Goal: Task Accomplishment & Management: Manage account settings

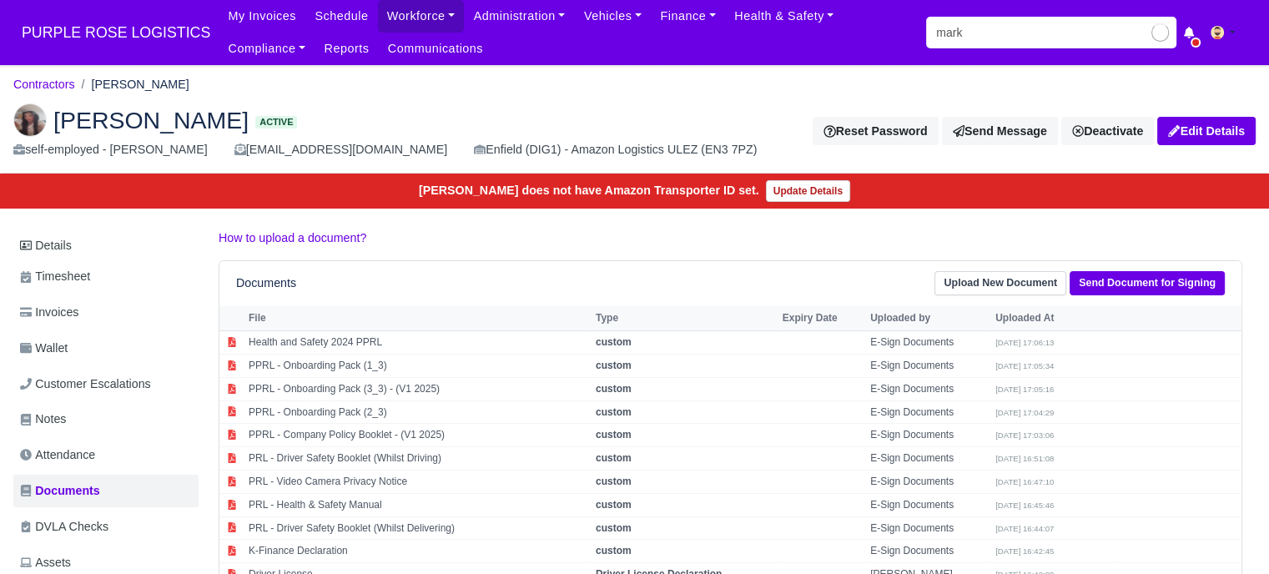
type input "mark"
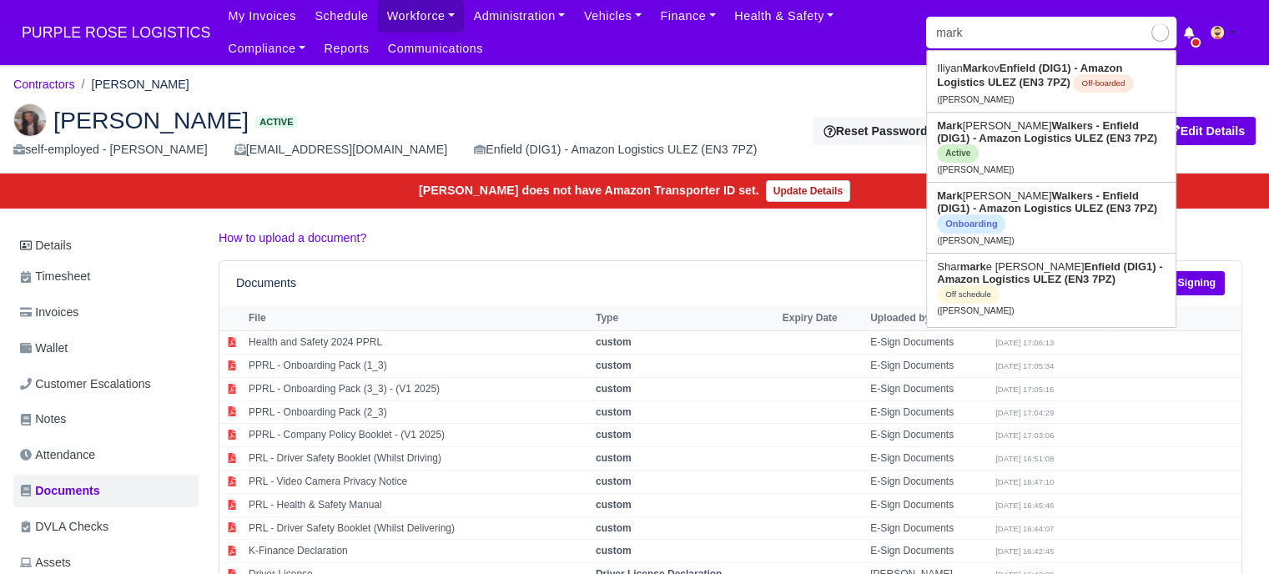
type input "mark Adomako"
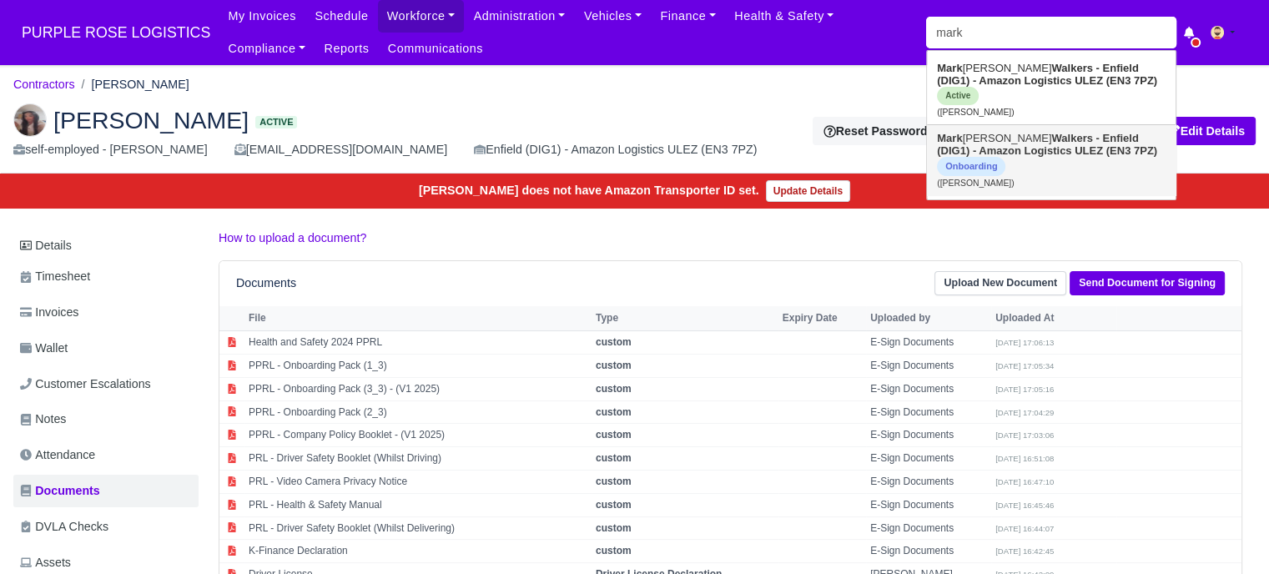
click at [1009, 141] on strong "Walkers - Enfield (DIG1) - Amazon Logistics ULEZ (EN3 7PZ)" at bounding box center [1047, 144] width 220 height 25
type input "[PERSON_NAME]"
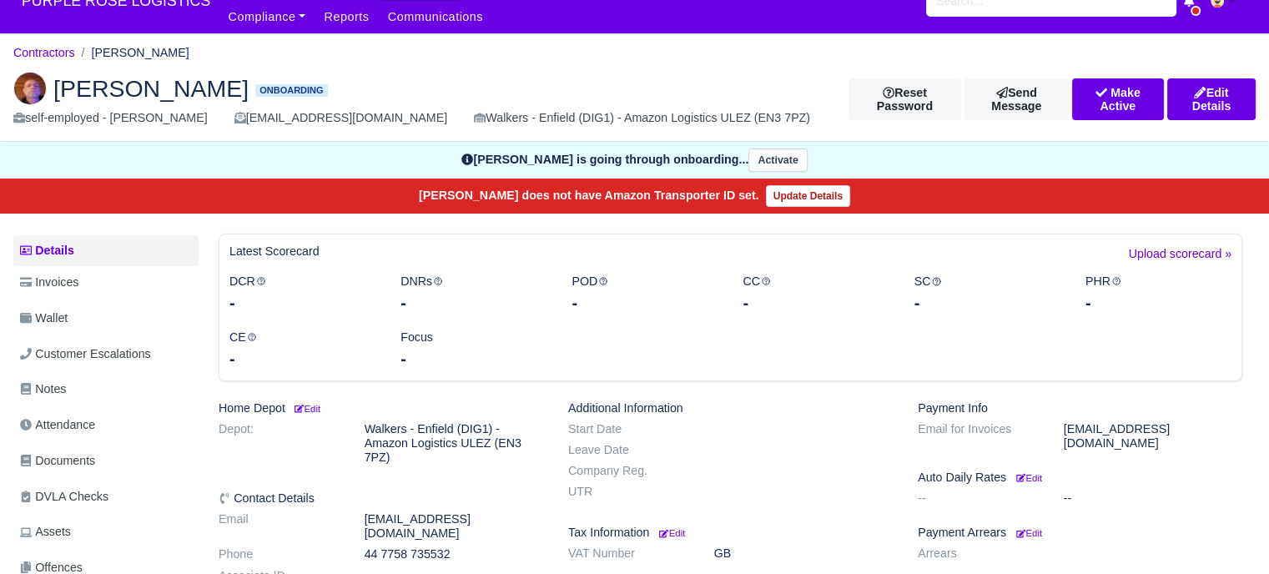
scroll to position [250, 0]
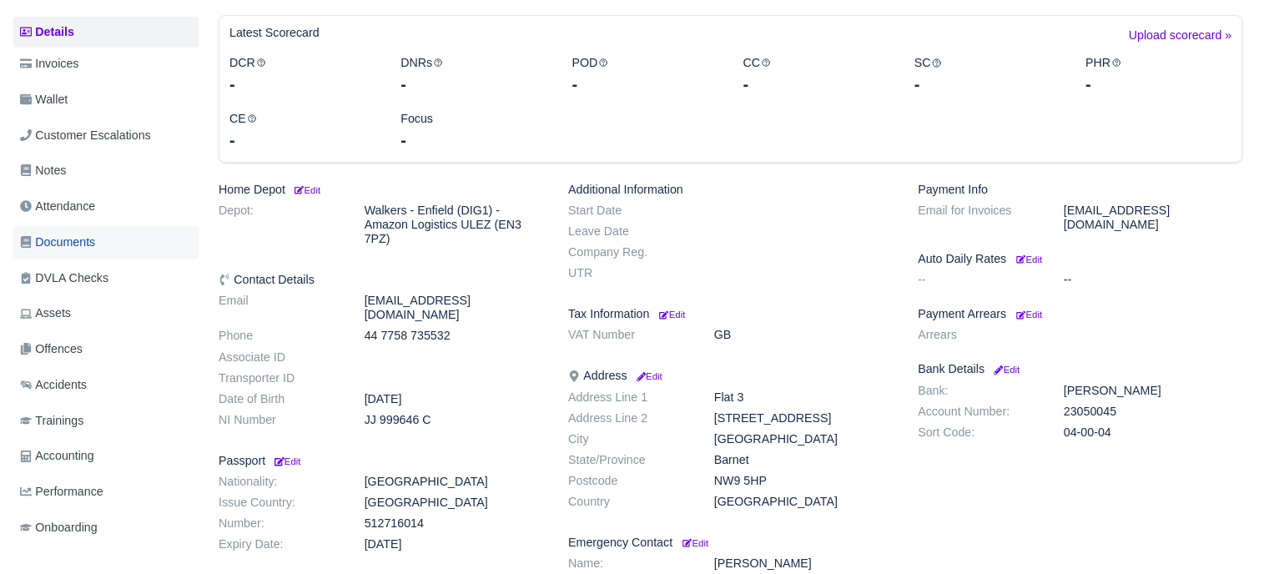
drag, startPoint x: 71, startPoint y: 243, endPoint x: 173, endPoint y: 246, distance: 102.6
click at [72, 243] on span "Documents" at bounding box center [57, 242] width 75 height 19
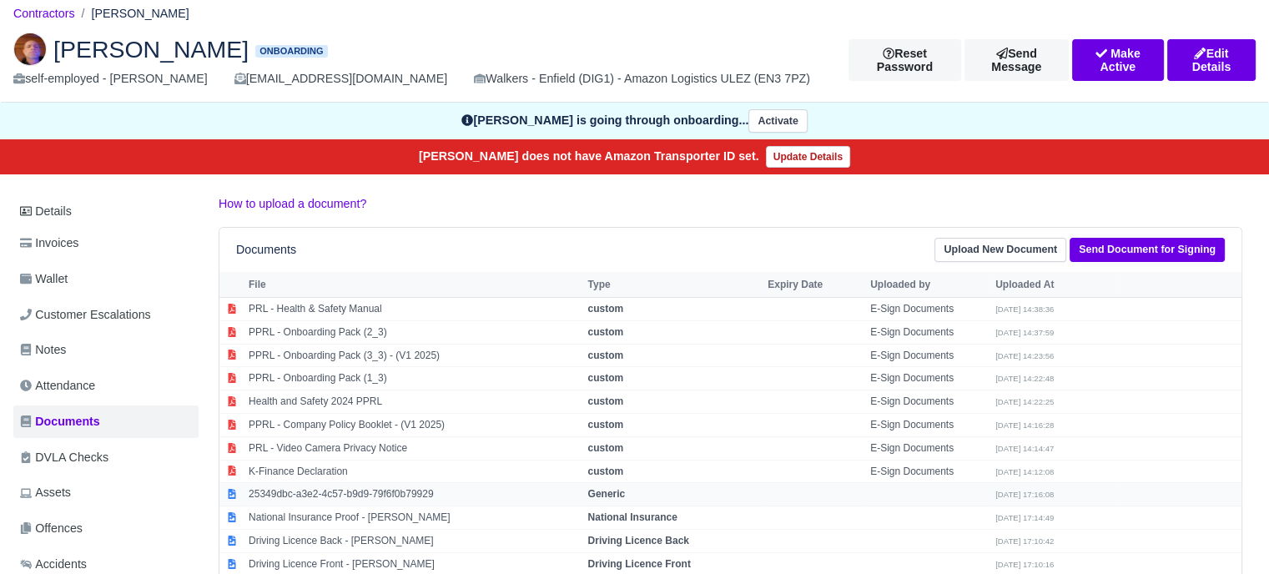
scroll to position [167, 0]
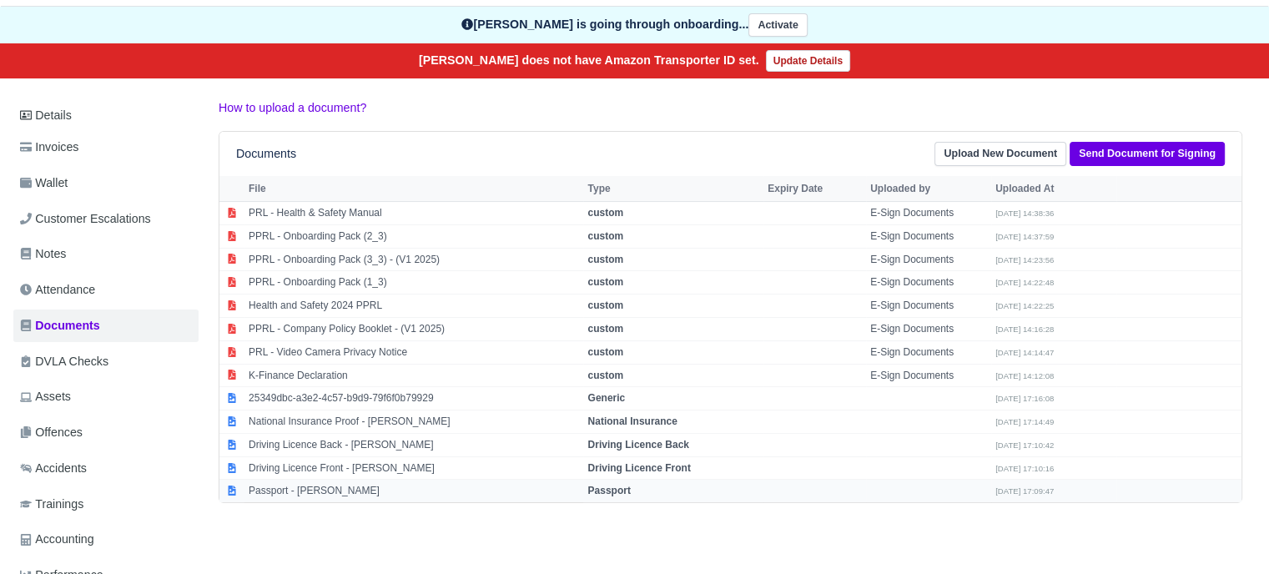
click at [619, 480] on td "Passport" at bounding box center [673, 491] width 180 height 23
select select "passport"
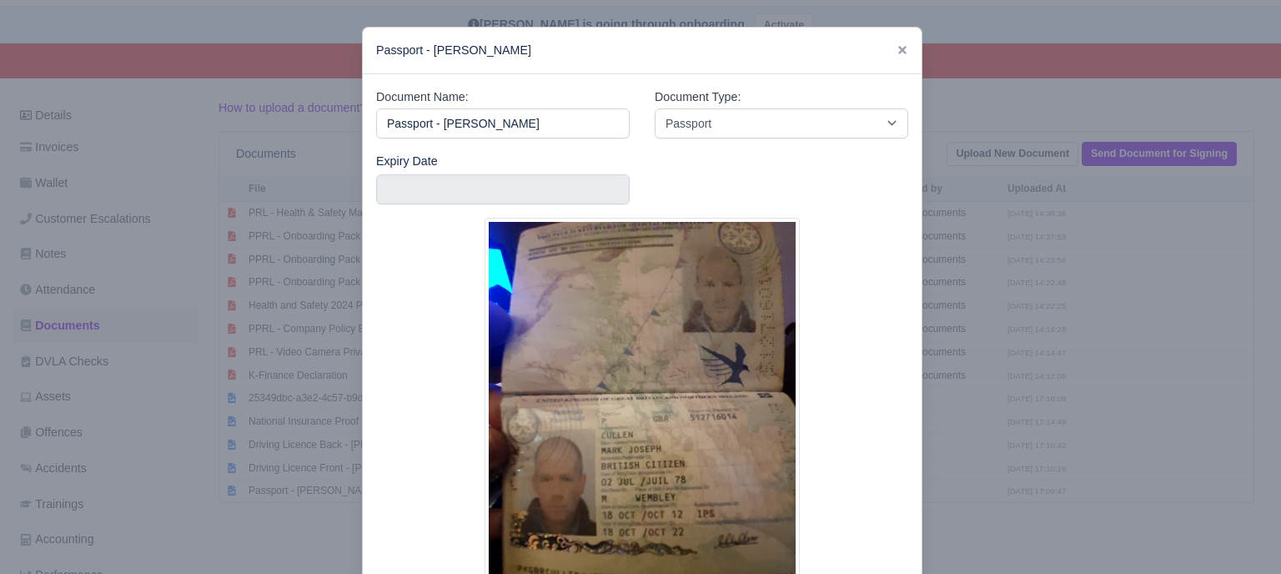
click at [1083, 349] on div at bounding box center [640, 287] width 1281 height 574
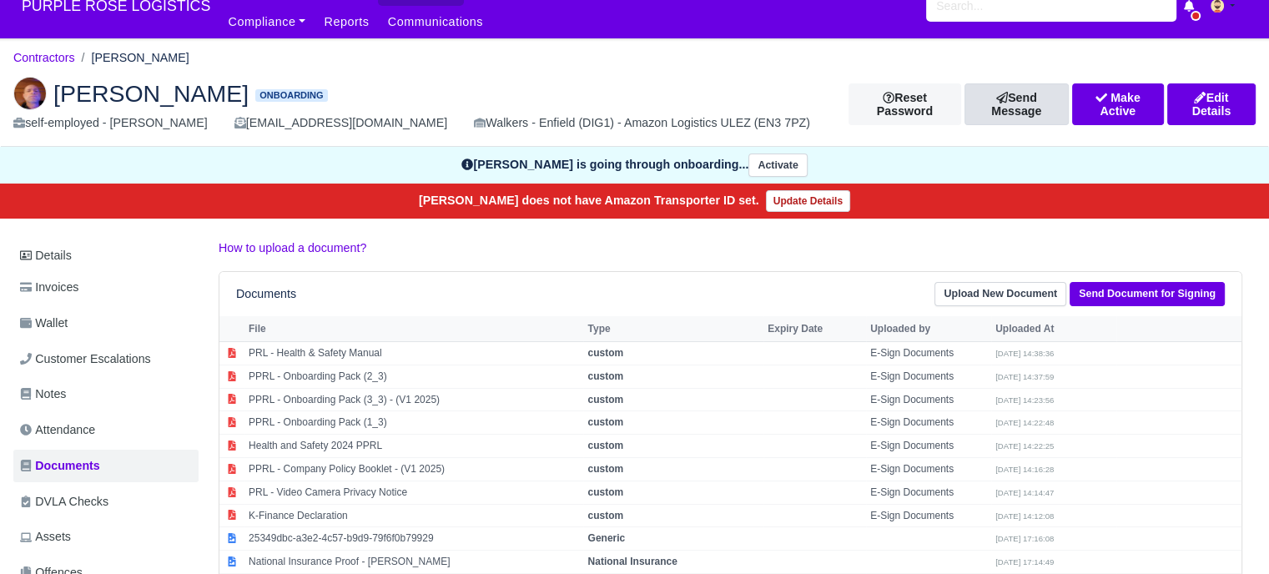
scroll to position [0, 0]
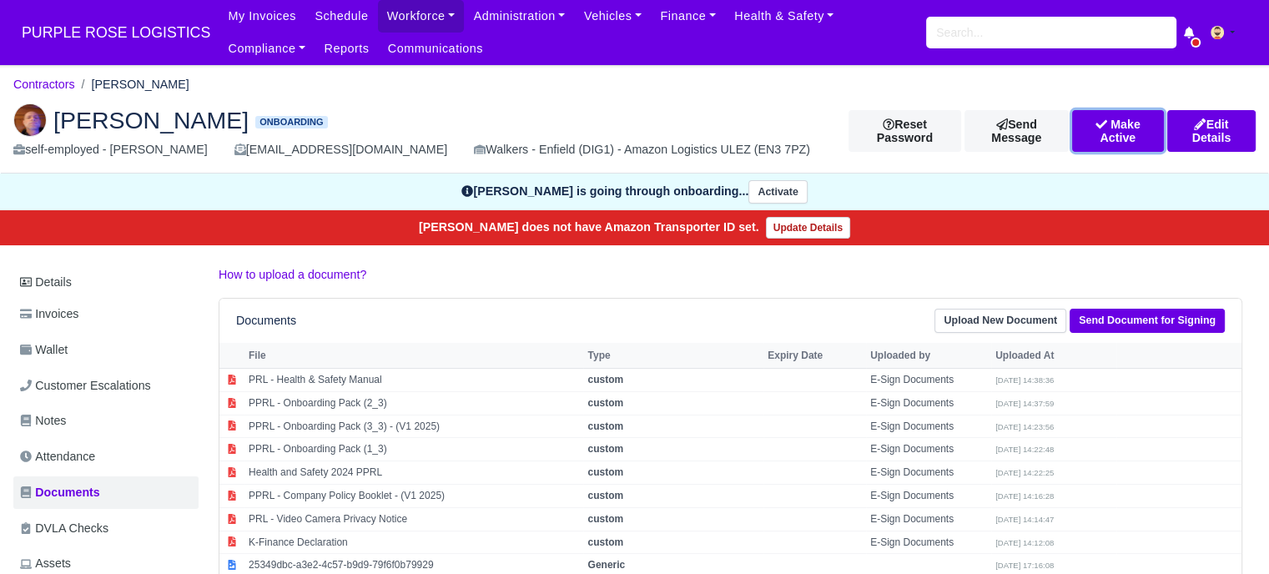
click at [1078, 139] on button "Make Active" at bounding box center [1118, 131] width 92 height 42
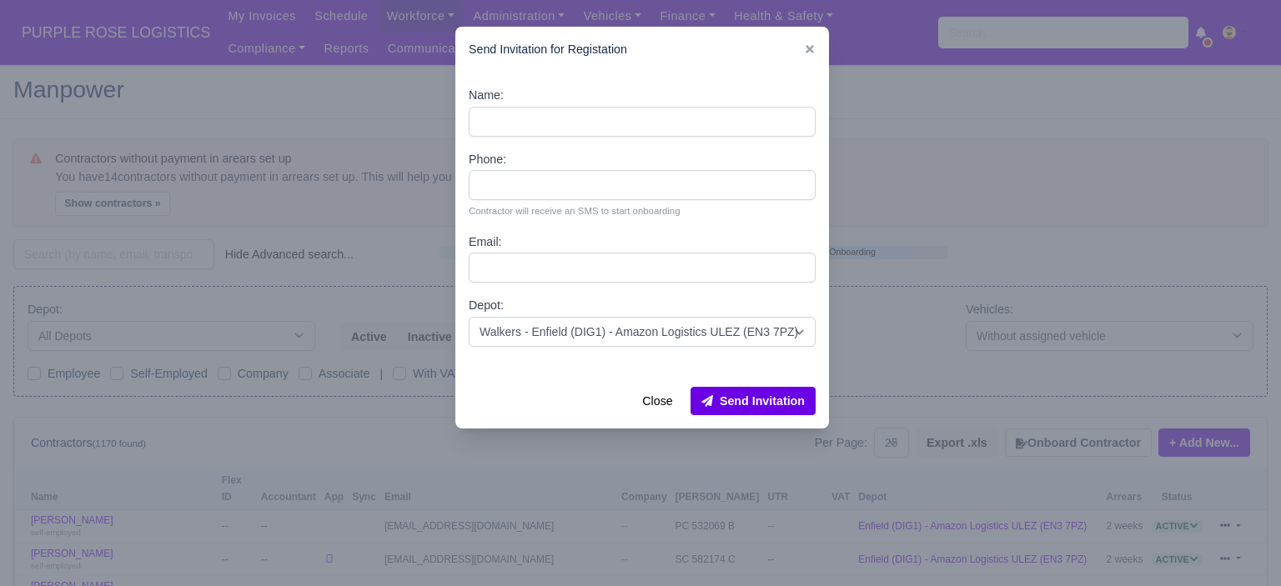
select select "25"
select select "5"
click at [814, 47] on icon at bounding box center [810, 49] width 12 height 12
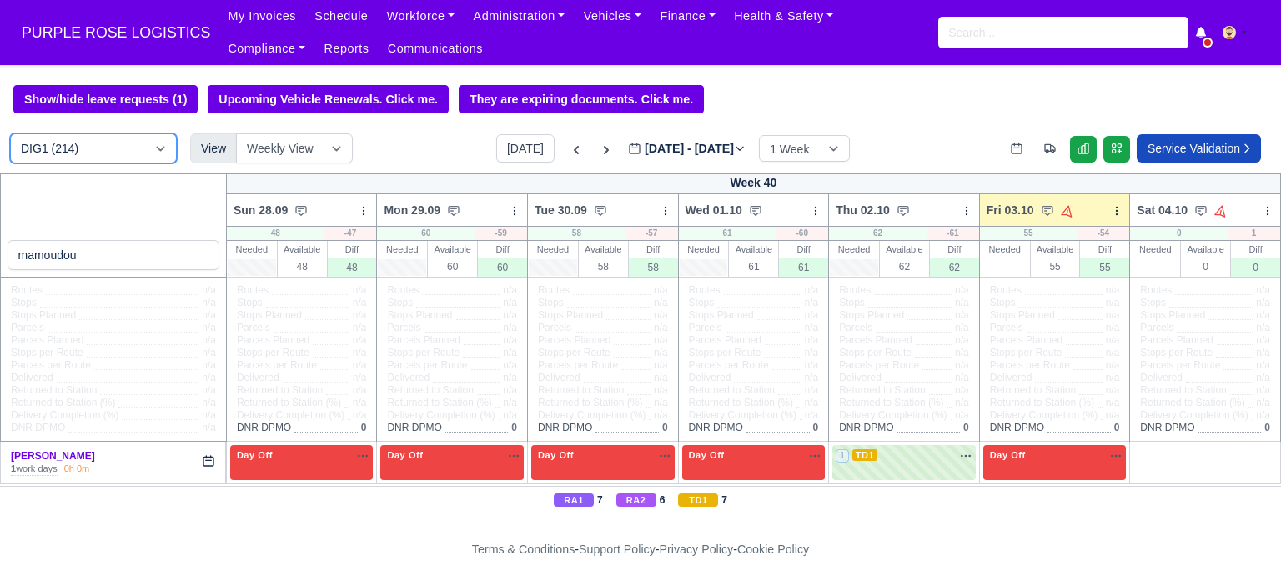
click at [132, 145] on select "DIG1 (214) DAK1 (1) GIMD (81)" at bounding box center [93, 148] width 167 height 30
click at [10, 135] on select "DIG1 (214) DAK1 (1) GIMD (81)" at bounding box center [93, 148] width 167 height 30
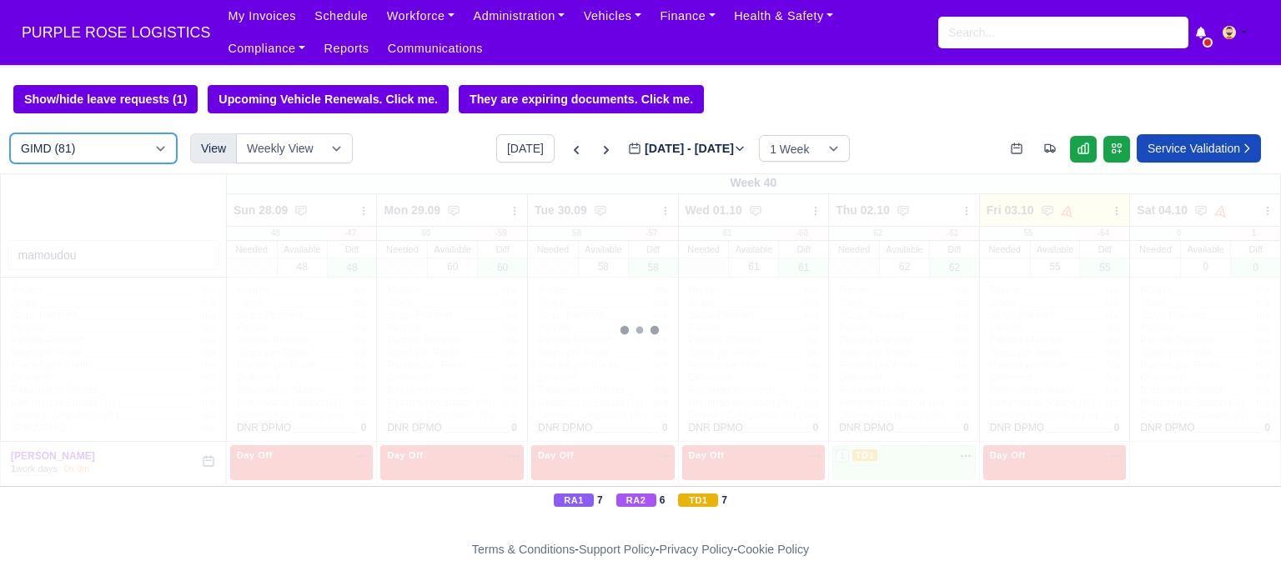
select select "5"
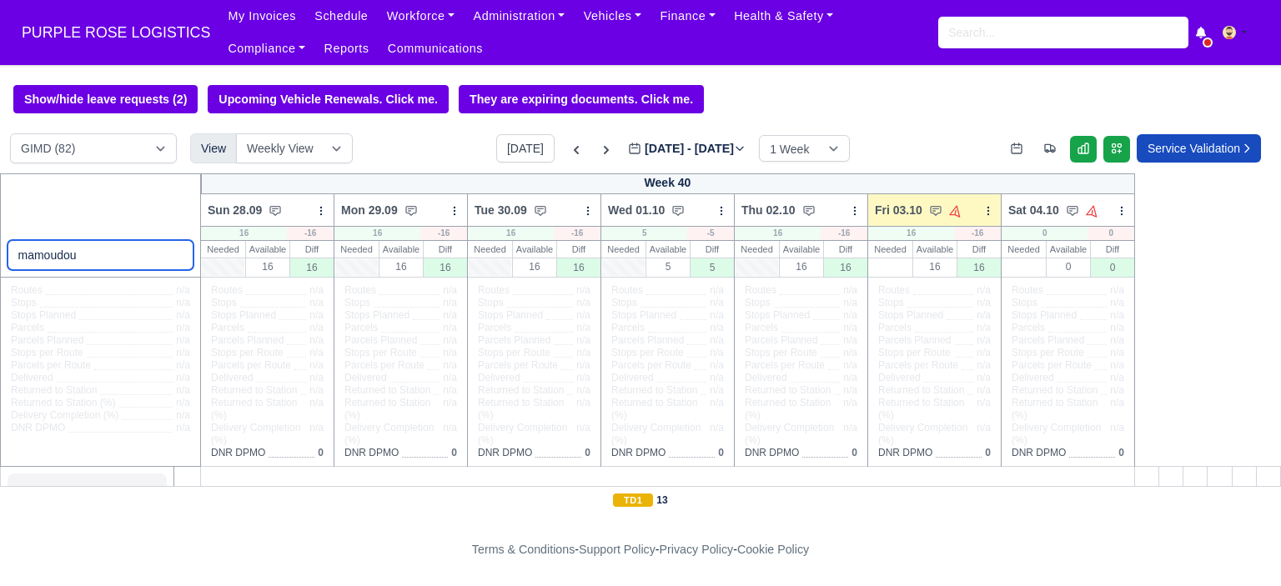
click at [92, 263] on input "mamoudou" at bounding box center [101, 255] width 187 height 30
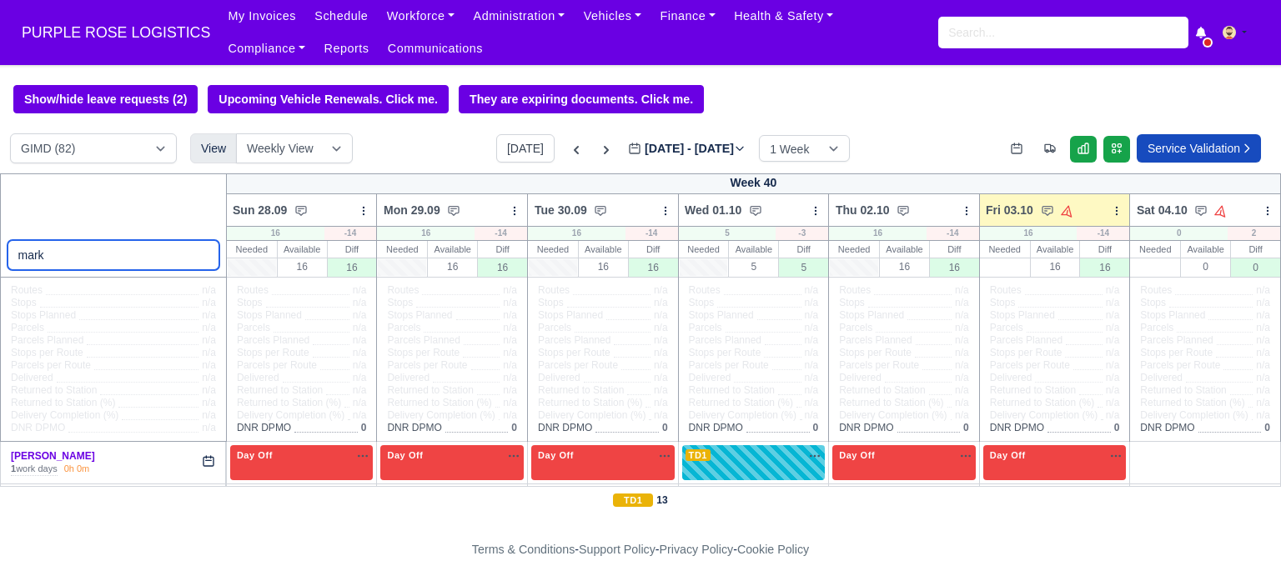
type input "[PERSON_NAME]"
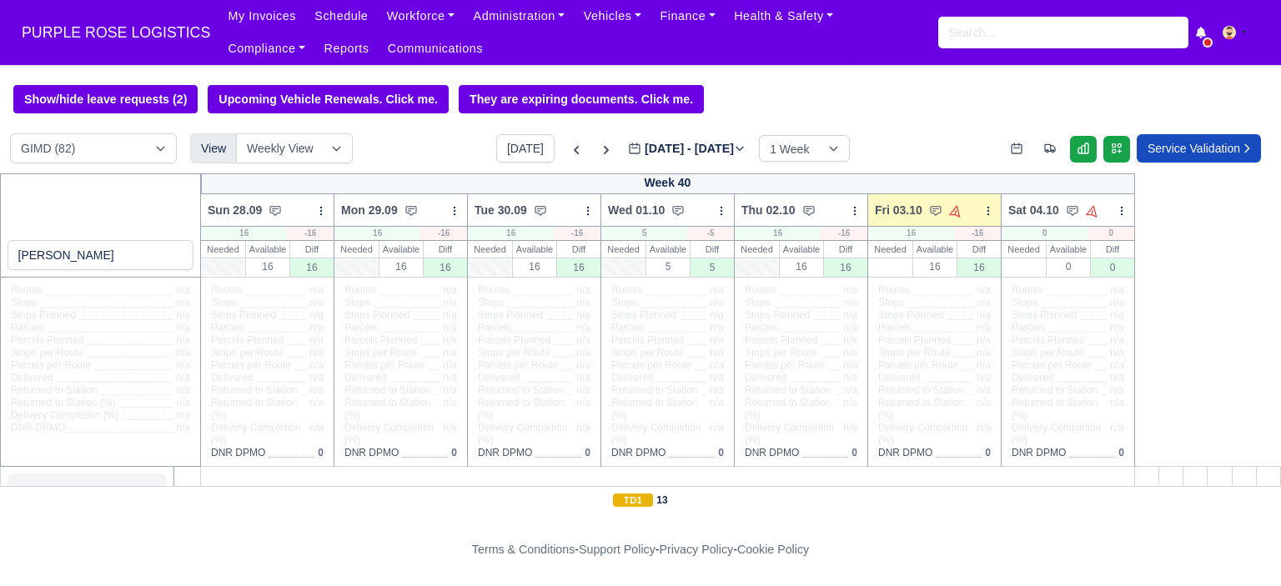
select select "5"
click at [84, 260] on input "[PERSON_NAME]" at bounding box center [101, 255] width 187 height 30
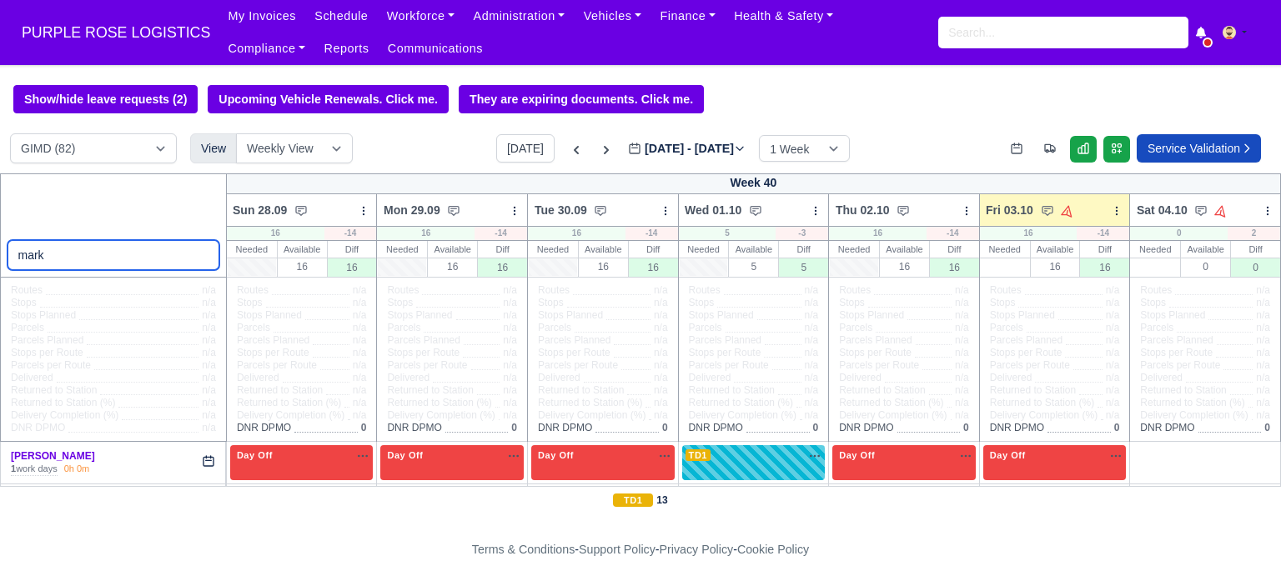
scroll to position [39, 0]
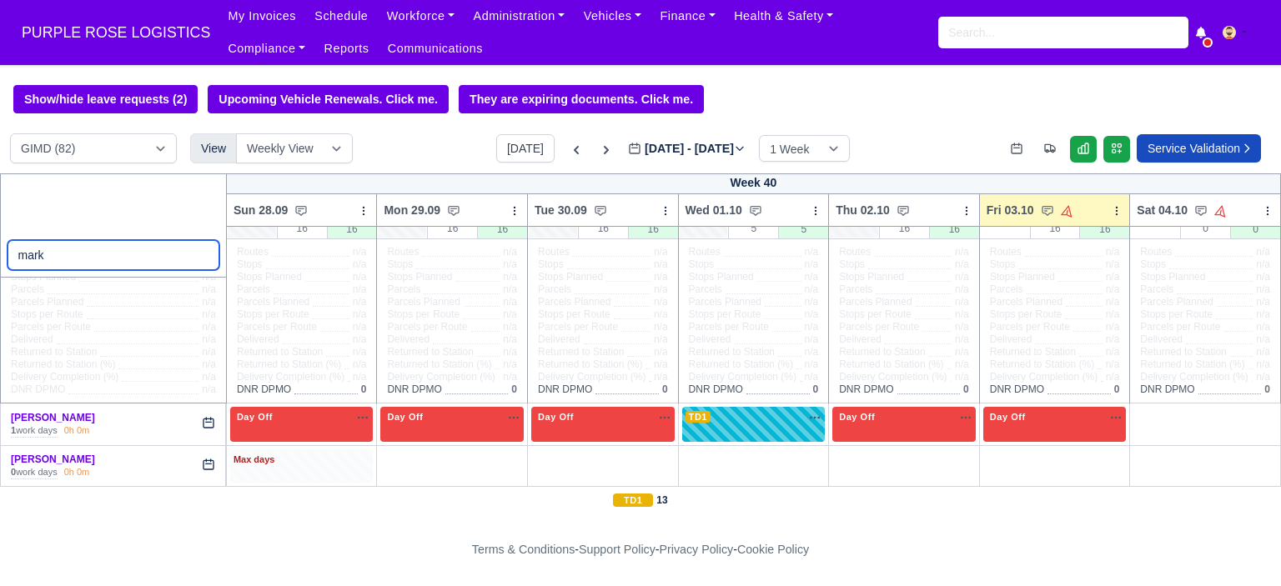
type input "mark"
click at [314, 465] on div "Max days" at bounding box center [302, 460] width 137 height 15
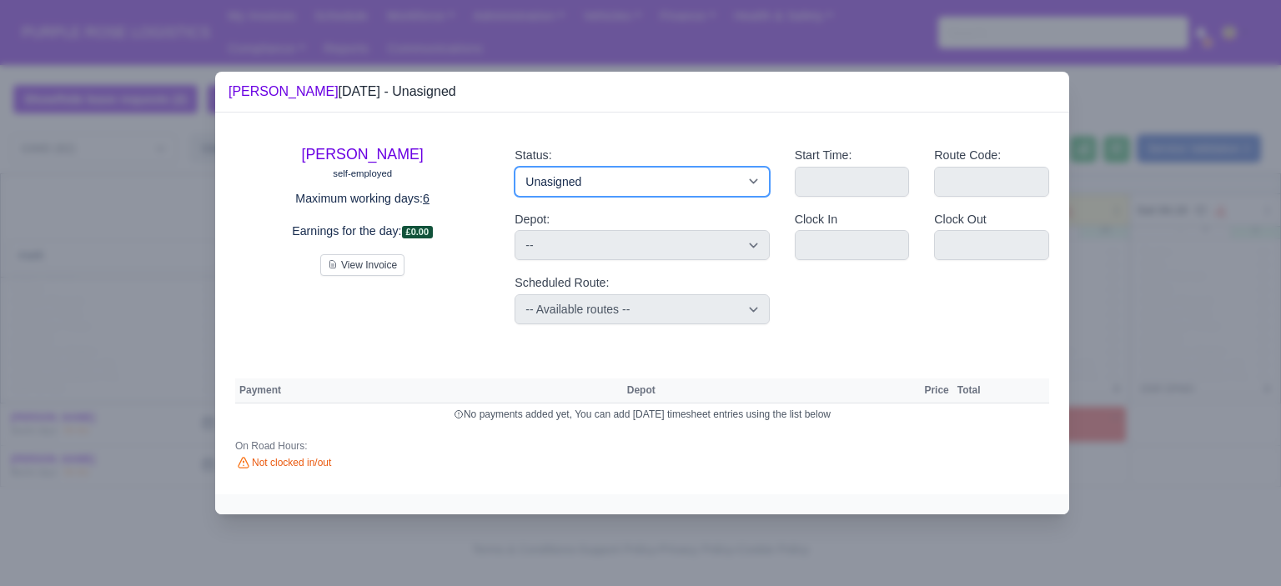
click at [583, 178] on select "Available Day Off Stand By Holiday Other Depot In Office OSM Ridealong Nursery …" at bounding box center [642, 182] width 254 height 30
select select "Day Off"
click at [515, 167] on select "Available Day Off Stand By Holiday Other Depot In Office OSM Ridealong Nursery …" at bounding box center [642, 182] width 254 height 30
select select
select select "na"
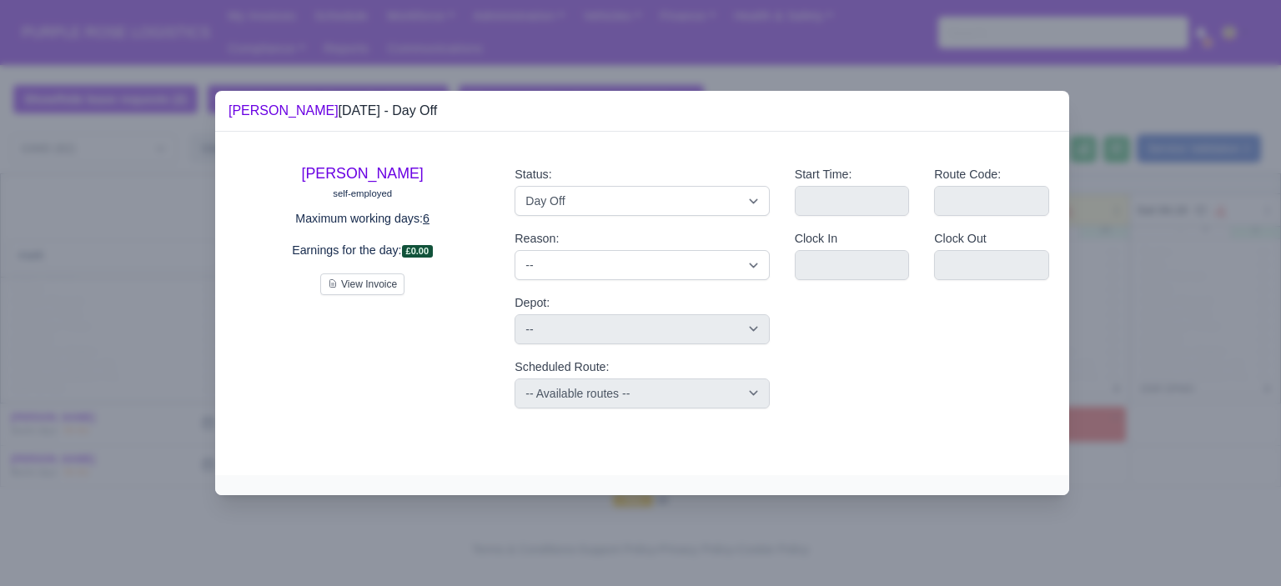
click at [1174, 365] on div at bounding box center [640, 293] width 1281 height 586
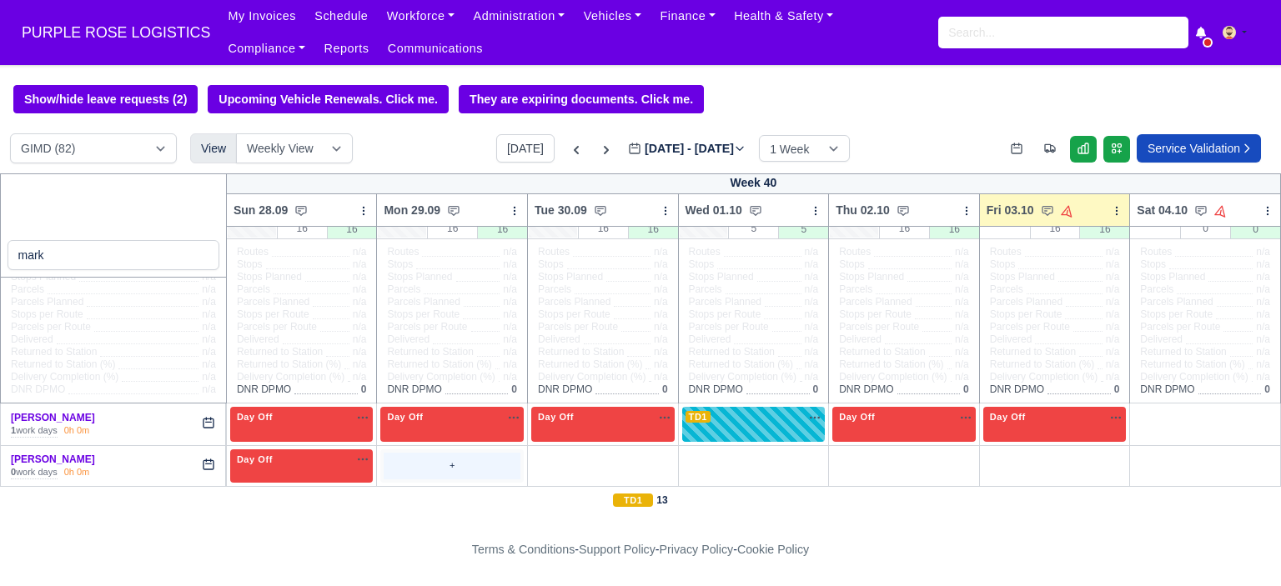
click at [429, 470] on div "+" at bounding box center [452, 467] width 137 height 28
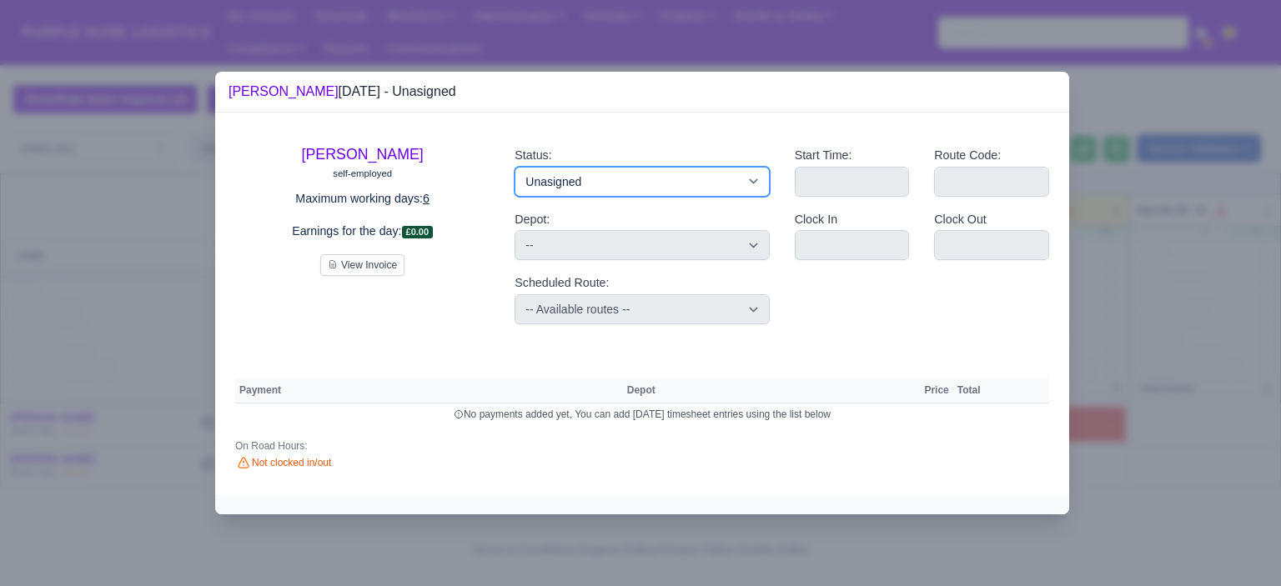
drag, startPoint x: 594, startPoint y: 176, endPoint x: 601, endPoint y: 186, distance: 12.0
click at [594, 176] on select "Available Day Off Stand By Holiday Other Depot In Office OSM Ridealong Nursery …" at bounding box center [642, 182] width 254 height 30
select select "Day Off"
click at [515, 167] on select "Available Day Off Stand By Holiday Other Depot In Office OSM Ridealong Nursery …" at bounding box center [642, 182] width 254 height 30
select select
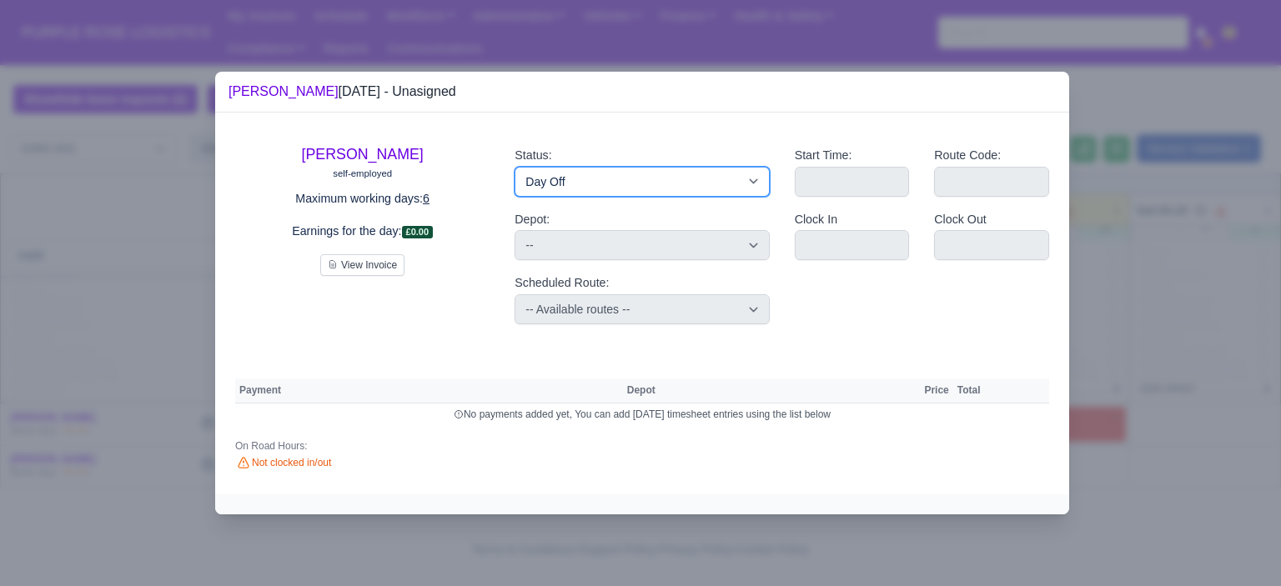
select select "na"
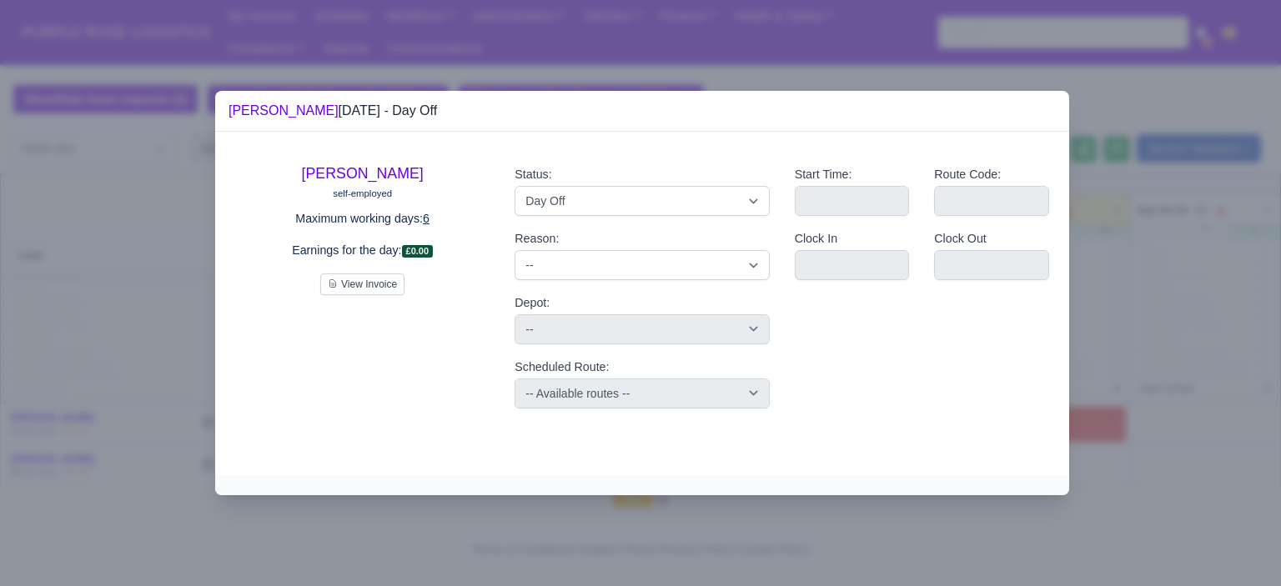
click at [1098, 281] on div at bounding box center [640, 293] width 1281 height 586
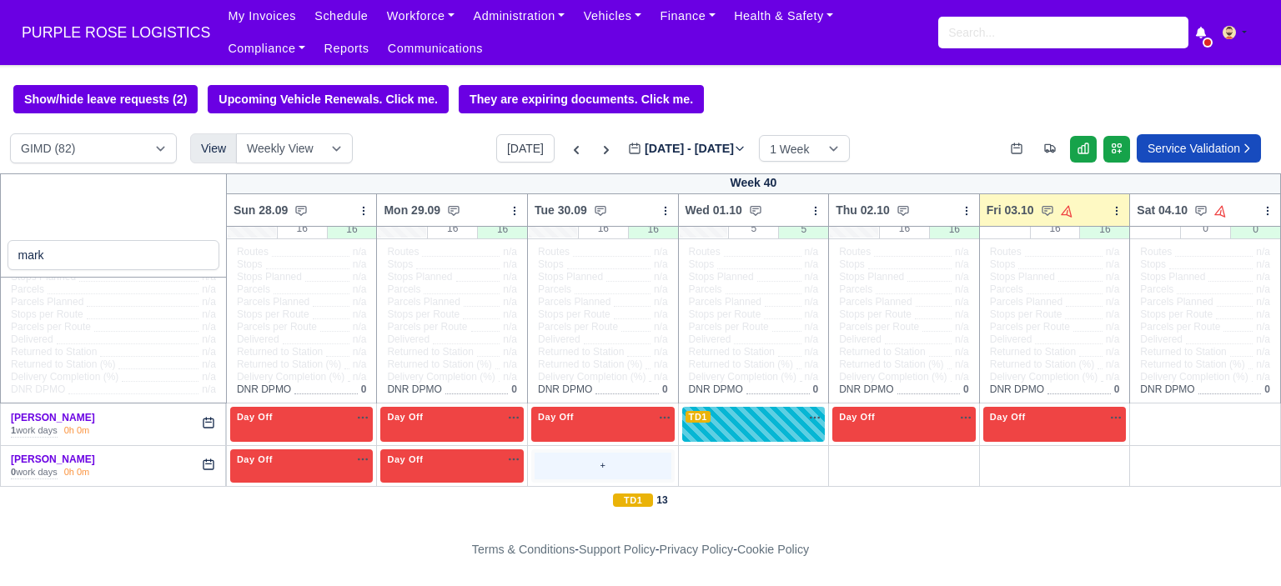
click at [580, 452] on div "+" at bounding box center [602, 467] width 143 height 34
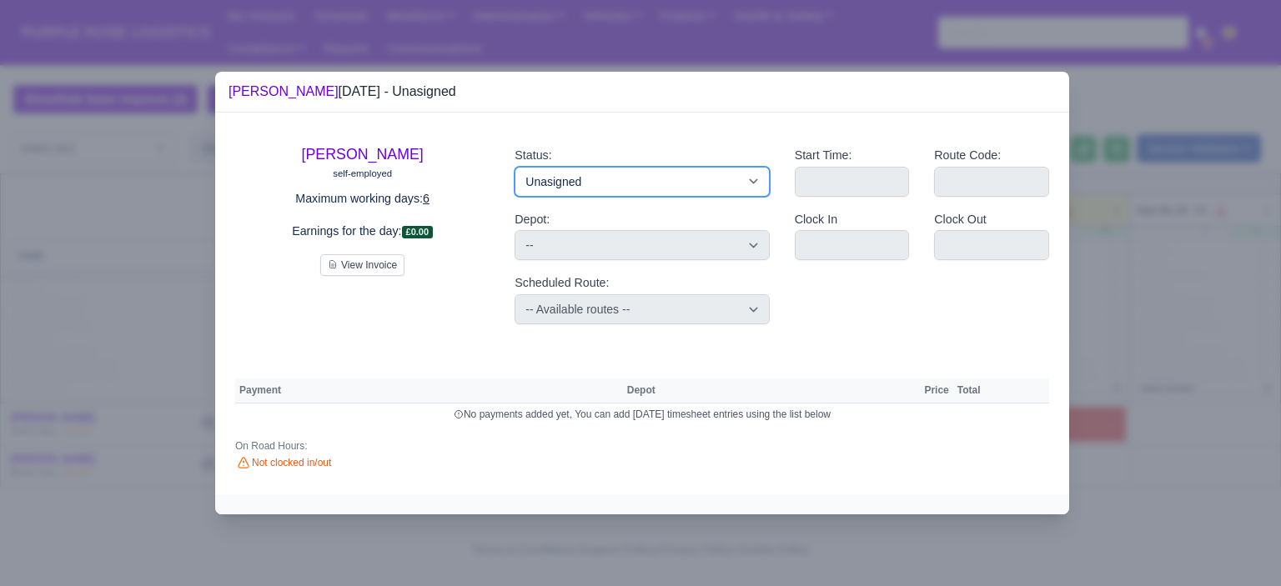
drag, startPoint x: 671, startPoint y: 187, endPoint x: 665, endPoint y: 195, distance: 10.7
click at [671, 187] on select "Available Day Off Stand By Holiday Other Depot In Office OSM Ridealong Nursery …" at bounding box center [642, 182] width 254 height 30
select select "Day Off"
click at [515, 167] on select "Available Day Off Stand By Holiday Other Depot In Office OSM Ridealong Nursery …" at bounding box center [642, 182] width 254 height 30
select select
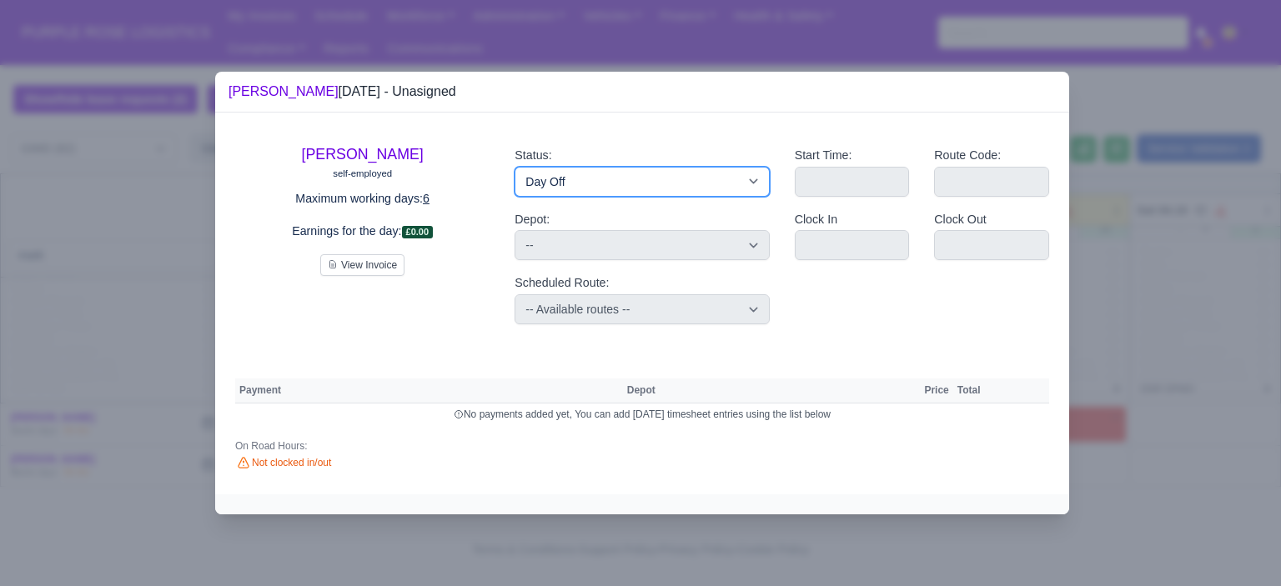
select select "na"
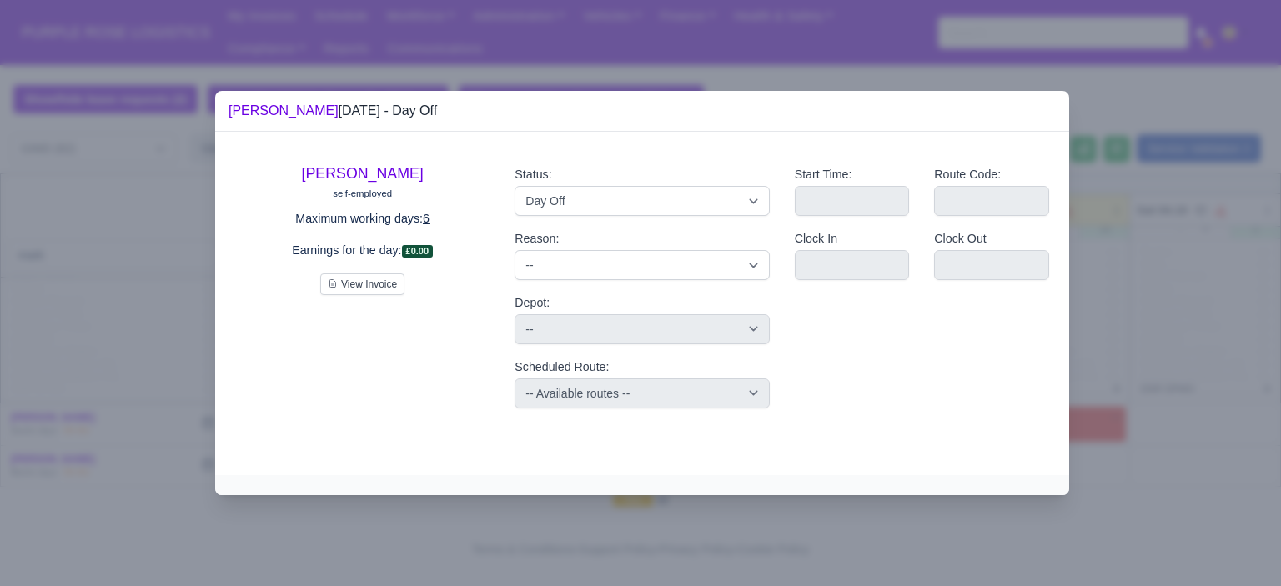
click at [1135, 273] on div at bounding box center [640, 293] width 1281 height 586
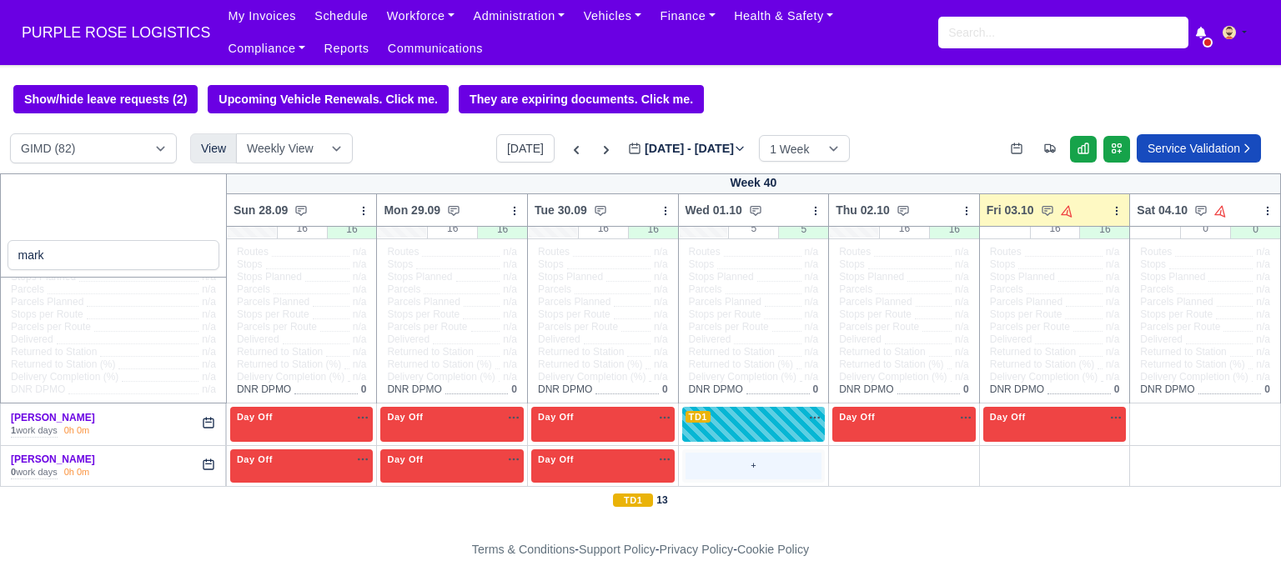
click at [713, 463] on div "+" at bounding box center [754, 467] width 137 height 28
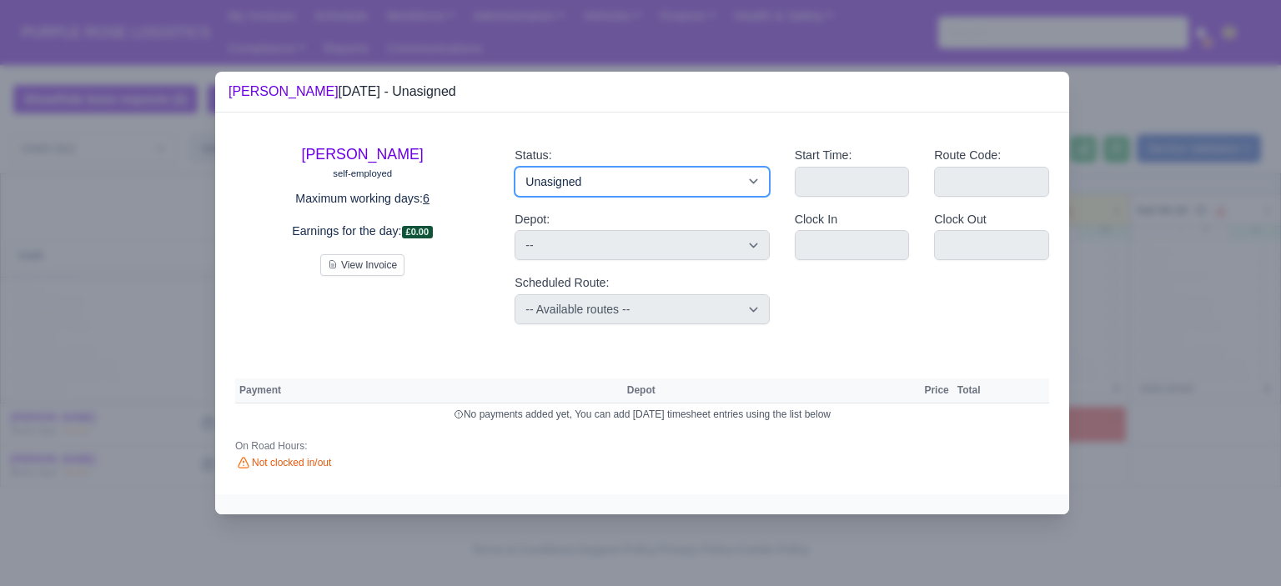
click at [713, 184] on select "Available Day Off Stand By Holiday Other Depot In Office OSM Ridealong Nursery …" at bounding box center [642, 182] width 254 height 30
select select "Day Off"
click at [515, 167] on select "Available Day Off Stand By Holiday Other Depot In Office OSM Ridealong Nursery …" at bounding box center [642, 182] width 254 height 30
select select
click at [1176, 323] on div at bounding box center [640, 293] width 1281 height 586
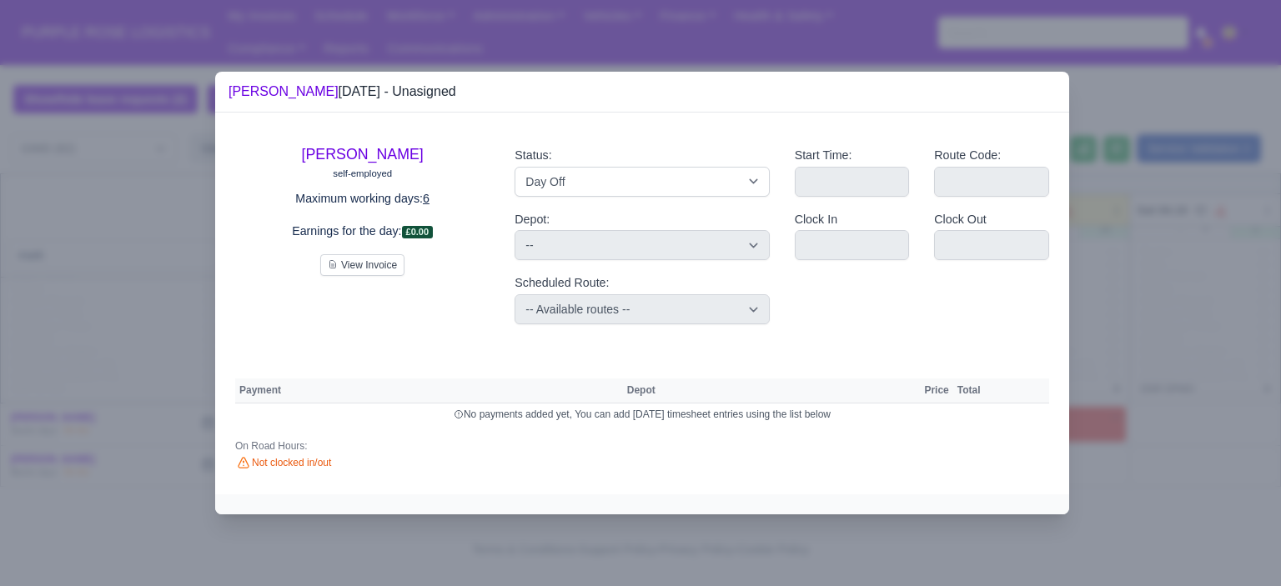
select select "na"
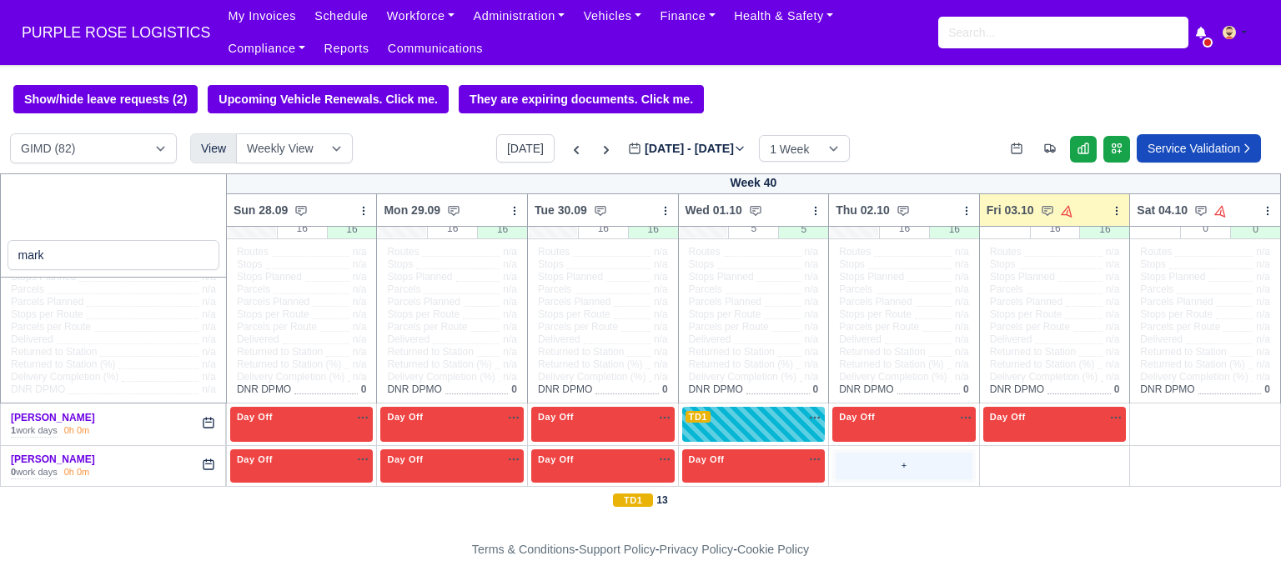
click at [871, 463] on div "+" at bounding box center [904, 467] width 137 height 28
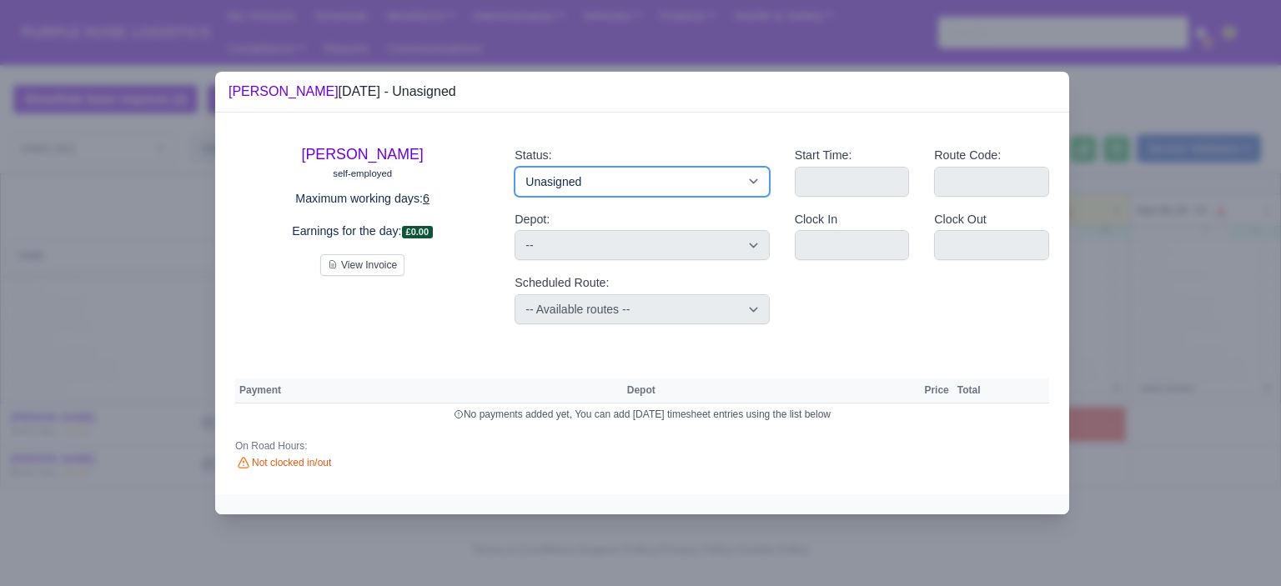
click at [659, 185] on select "Available Day Off Stand By Holiday Other Depot In Office OSM Ridealong Nursery …" at bounding box center [642, 182] width 254 height 30
select select "Training"
click at [515, 167] on select "Available Day Off Stand By Holiday Other Depot In Office OSM Ridealong Nursery …" at bounding box center [642, 182] width 254 height 30
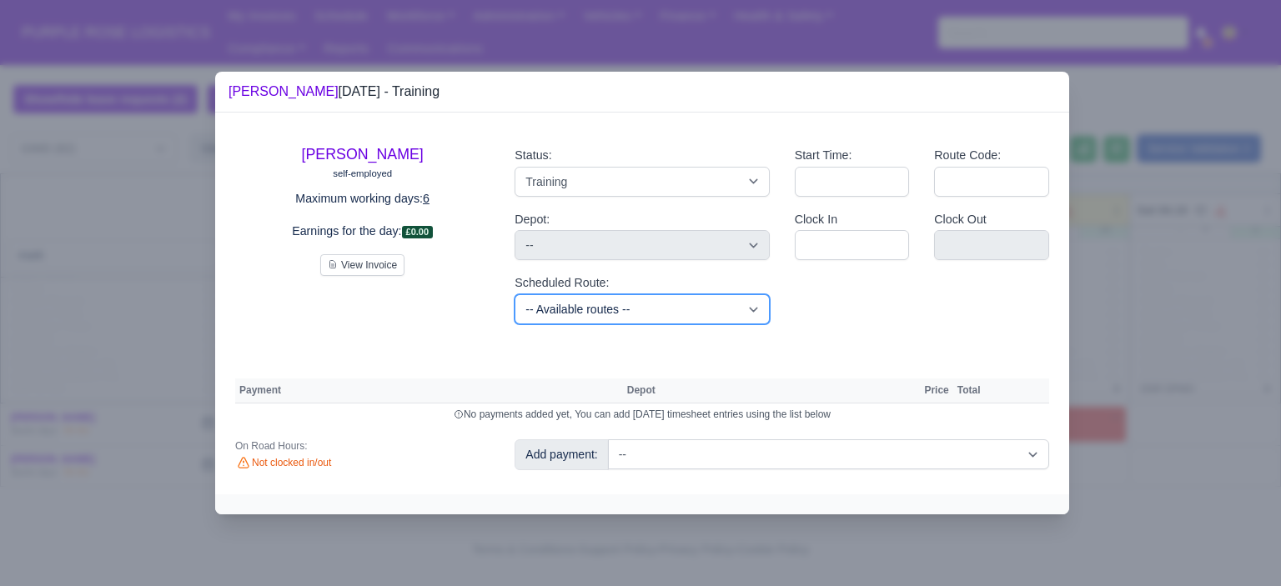
click at [707, 303] on select "-- Available routes -- Standard Parcel - Block of 6 Hours - (SD6) AmFlex RTS Ve…" at bounding box center [642, 309] width 254 height 30
select select "6"
click at [515, 294] on select "-- Available routes -- Standard Parcel - Block of 6 Hours - (SD6) AmFlex RTS Ve…" at bounding box center [642, 309] width 254 height 30
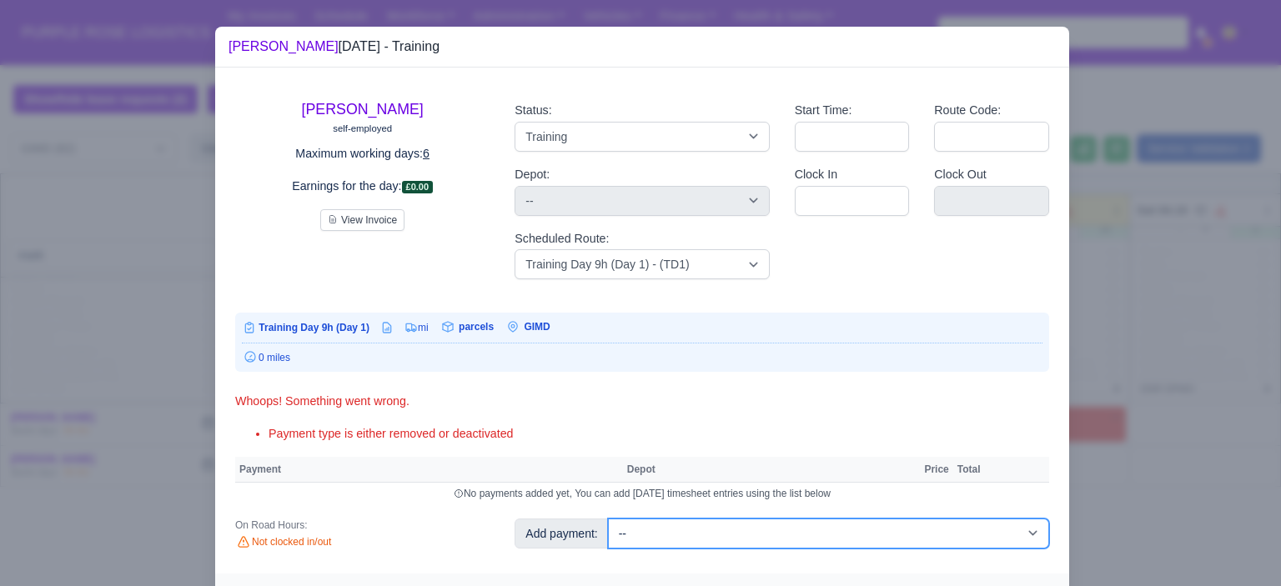
click at [941, 544] on select "-- Additional Hour Support (£14.50) Additional Hour Support (Walkers) (£13.50) …" at bounding box center [828, 534] width 441 height 30
select select "85"
click at [608, 519] on select "-- Additional Hour Support (£14.50) Additional Hour Support (Walkers) (£13.50) …" at bounding box center [828, 534] width 441 height 30
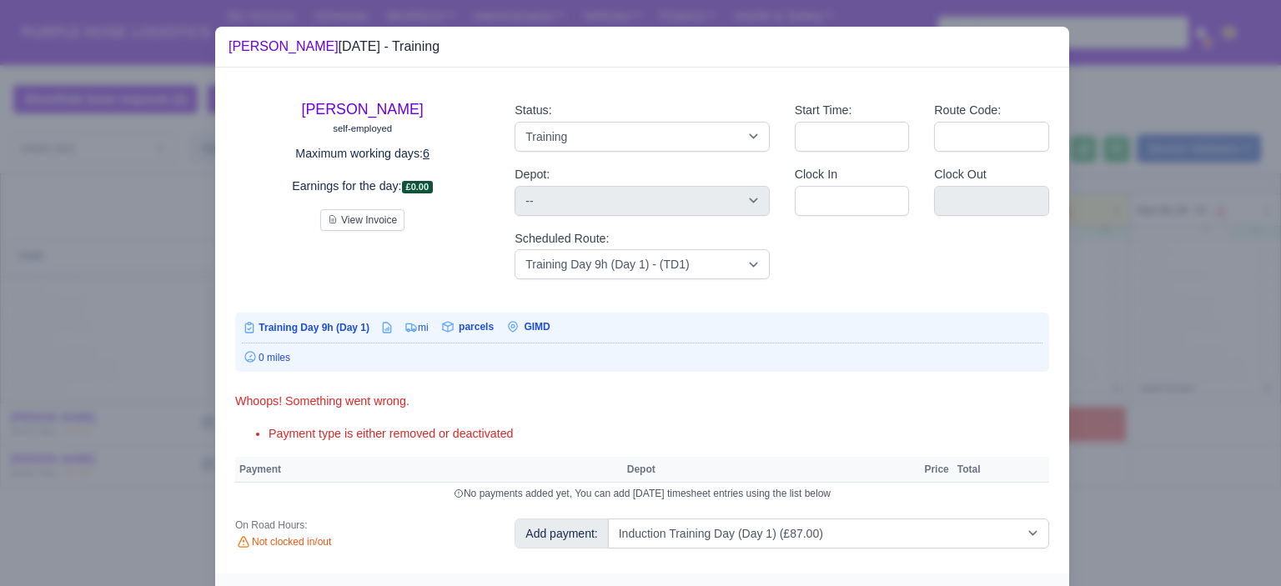
select select "5"
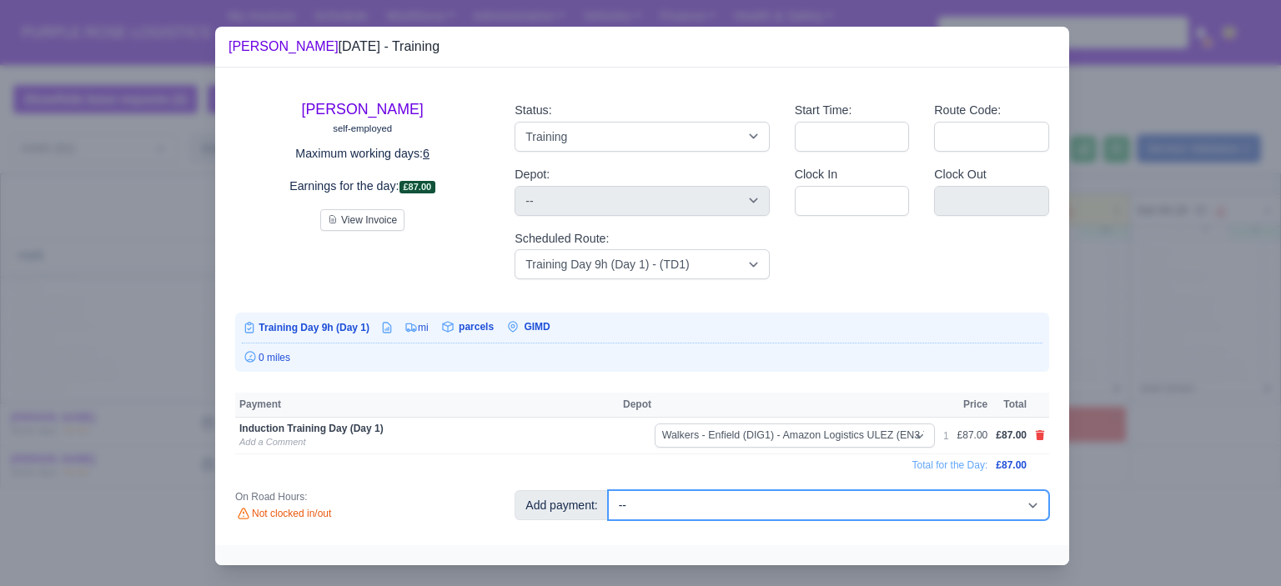
click at [822, 507] on select "-- Additional Hour Support (£14.50) Additional Hour Support (Walkers) (£13.50) …" at bounding box center [828, 505] width 441 height 30
select select "85"
click at [608, 490] on select "-- Additional Hour Support (£14.50) Additional Hour Support (Walkers) (£13.50) …" at bounding box center [828, 505] width 441 height 30
click at [910, 515] on select "-- Additional Hour Support (£14.50) Additional Hour Support (Walkers) (£13.50) …" at bounding box center [828, 505] width 441 height 30
select select "104"
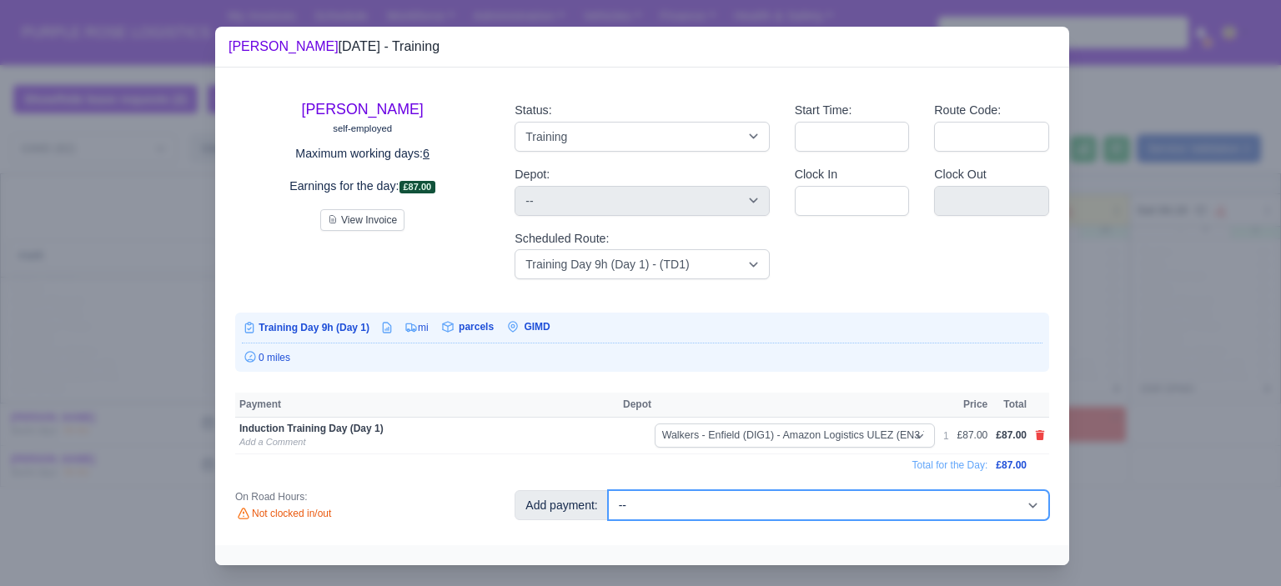
click at [608, 490] on select "-- Additional Hour Support (£14.50) Additional Hour Support (Walkers) (£13.50) …" at bounding box center [828, 505] width 441 height 30
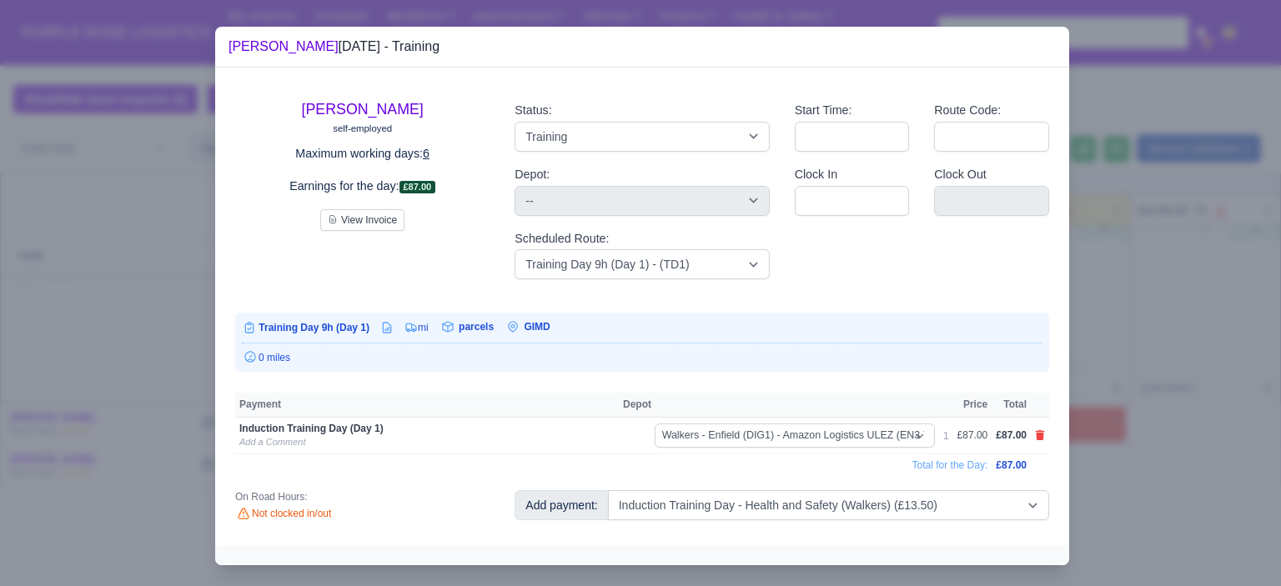
select select "5"
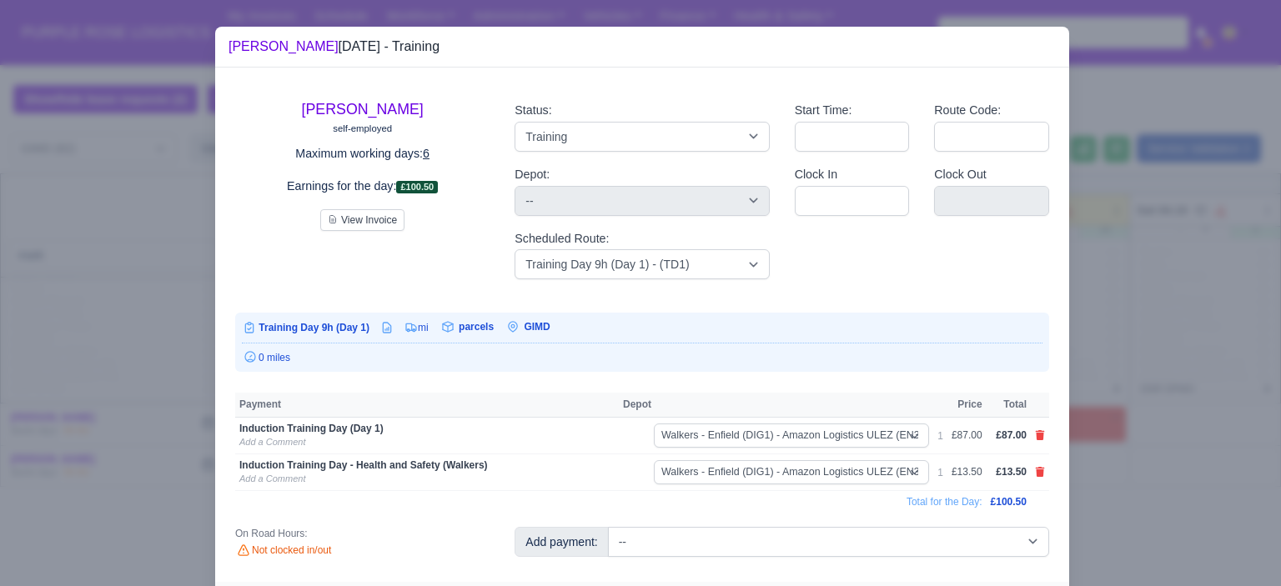
click at [1123, 436] on div at bounding box center [640, 293] width 1281 height 586
